Goal: Check status: Check status

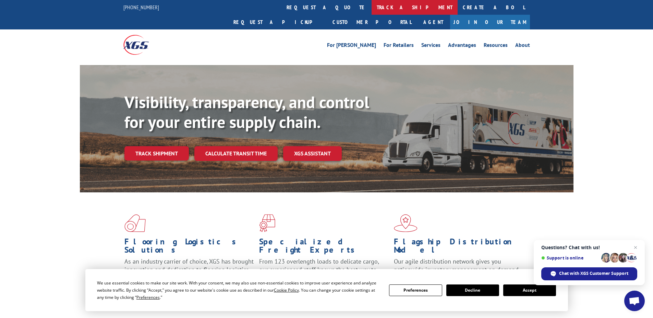
click at [371, 10] on link "track a shipment" at bounding box center [414, 7] width 86 height 15
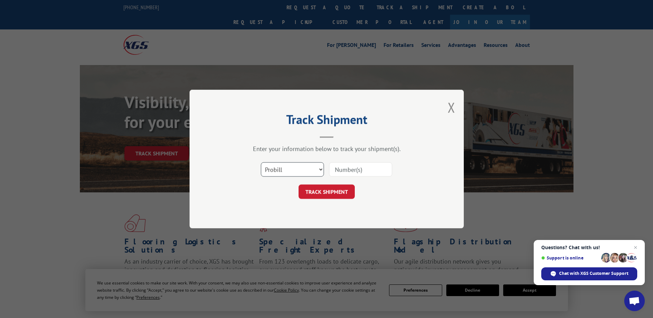
click at [295, 172] on select "Select category... Probill BOL PO" at bounding box center [292, 169] width 63 height 14
select select "bol"
click at [261, 162] on select "Select category... Probill BOL PO" at bounding box center [292, 169] width 63 height 14
click at [371, 171] on input at bounding box center [360, 169] width 63 height 14
click at [372, 170] on input at bounding box center [360, 169] width 63 height 14
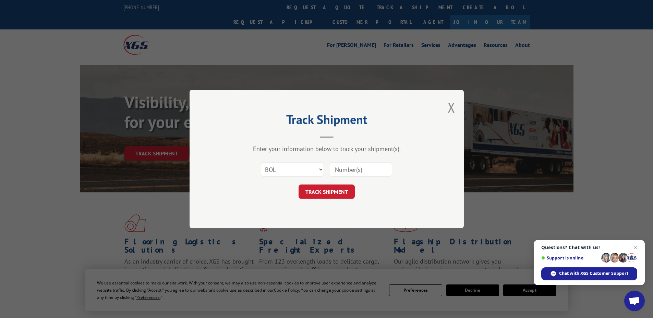
paste input "6013151"
type input "6013151"
click at [311, 193] on button "TRACK SHIPMENT" at bounding box center [326, 192] width 56 height 14
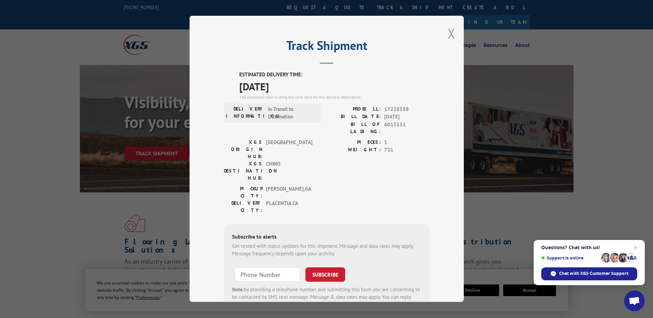
click at [449, 32] on button "Close modal" at bounding box center [451, 33] width 8 height 18
